Goal: Find specific page/section: Find specific page/section

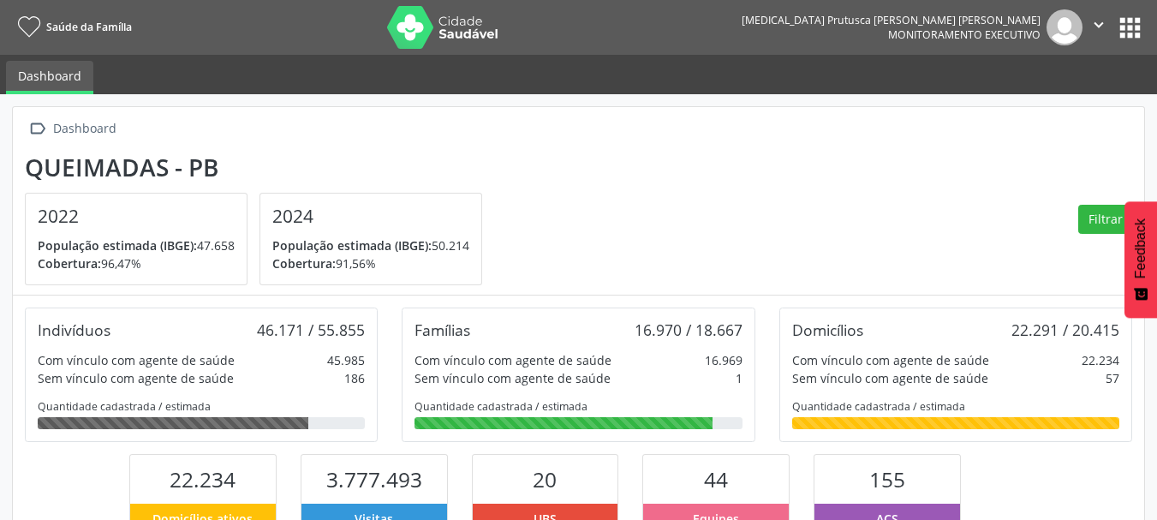
scroll to position [284, 378]
click at [1131, 21] on button "apps" at bounding box center [1130, 28] width 30 height 30
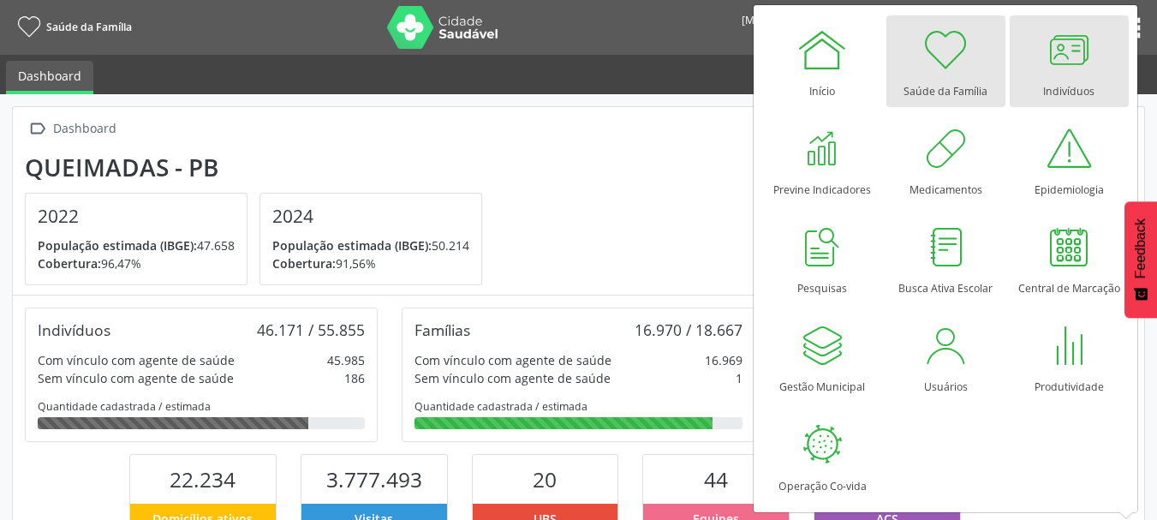
click at [1060, 69] on div at bounding box center [1068, 49] width 51 height 51
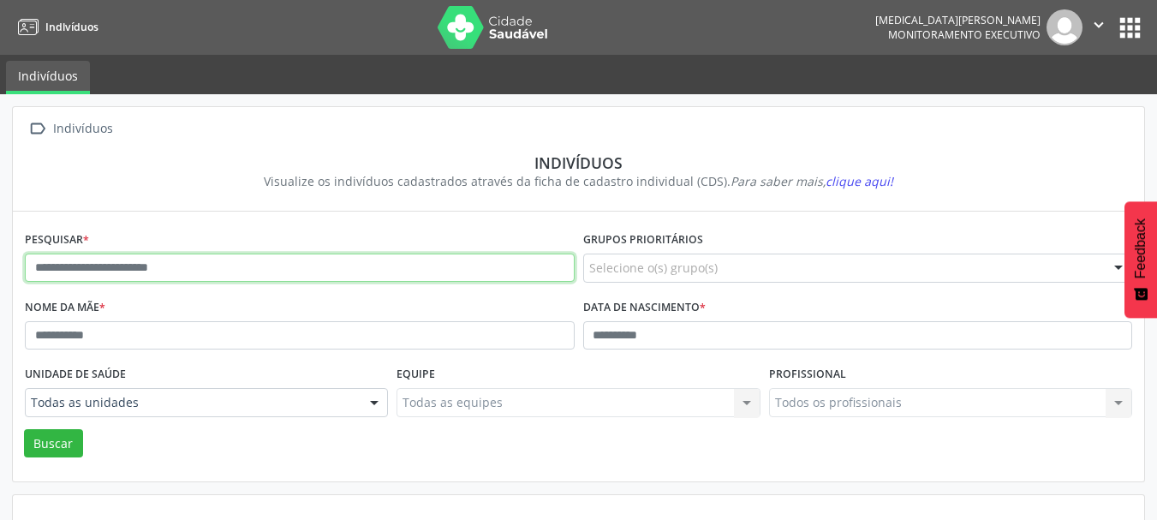
click at [179, 268] on input "text" at bounding box center [300, 268] width 550 height 29
click at [178, 269] on input "text" at bounding box center [300, 268] width 550 height 29
type input "**********"
click at [24, 429] on button "Buscar" at bounding box center [53, 443] width 59 height 29
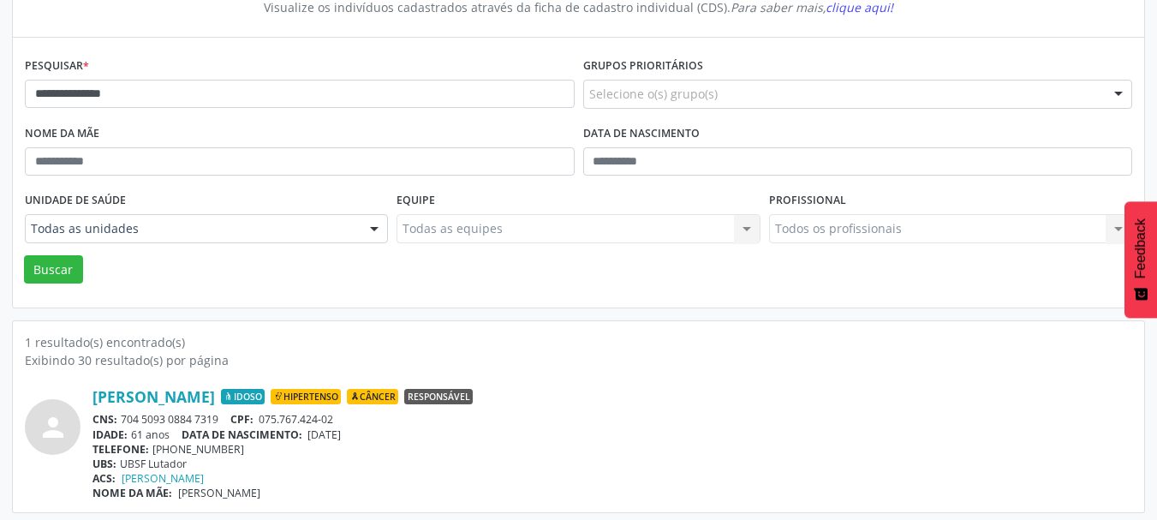
scroll to position [179, 0]
